Goal: Navigation & Orientation: Find specific page/section

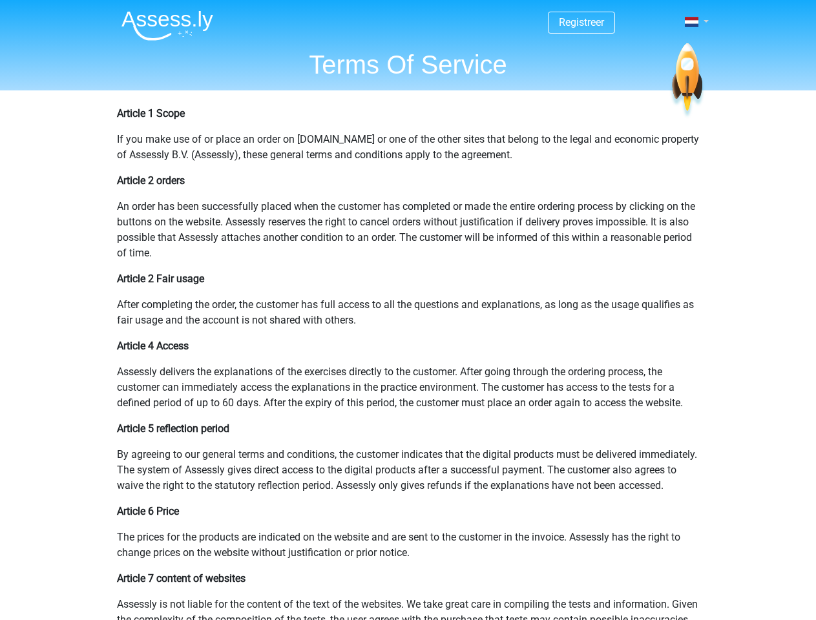
click at [692, 22] on span at bounding box center [692, 22] width 14 height 10
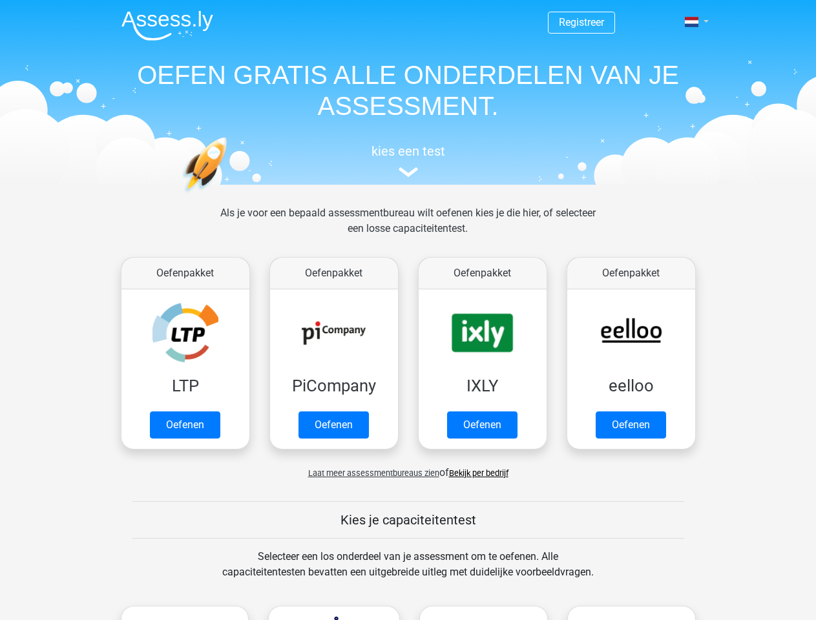
click at [692, 22] on span at bounding box center [692, 22] width 14 height 10
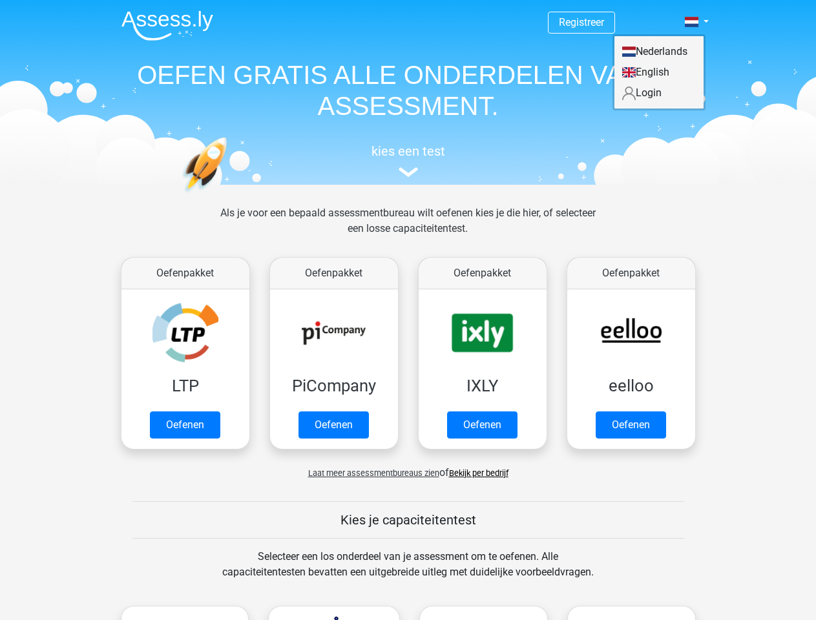
click at [370, 473] on span "Laat meer assessmentbureaus zien" at bounding box center [373, 473] width 131 height 10
